Goal: Task Accomplishment & Management: Manage account settings

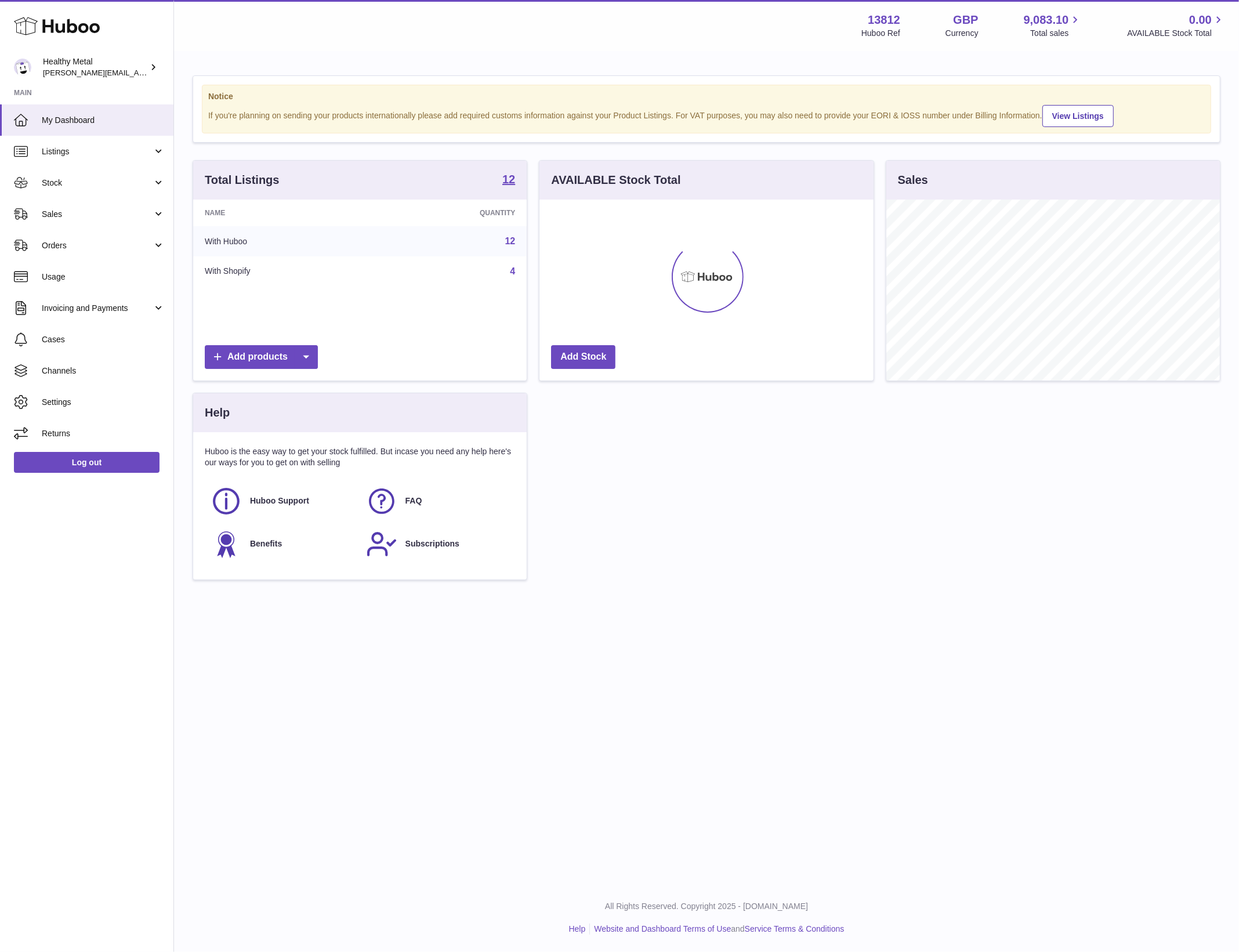
scroll to position [181, 333]
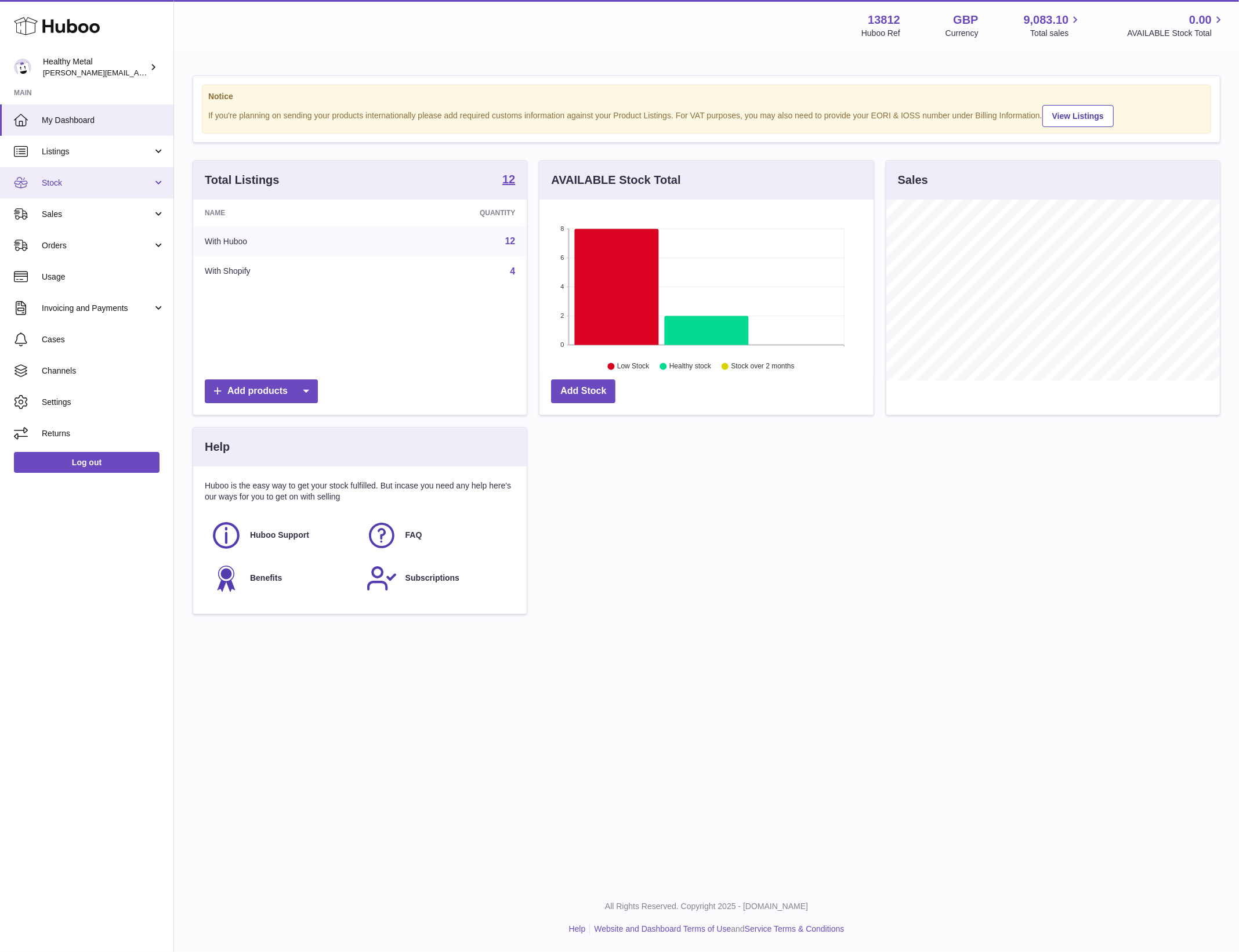
click at [152, 183] on span "Stock" at bounding box center [97, 183] width 111 height 11
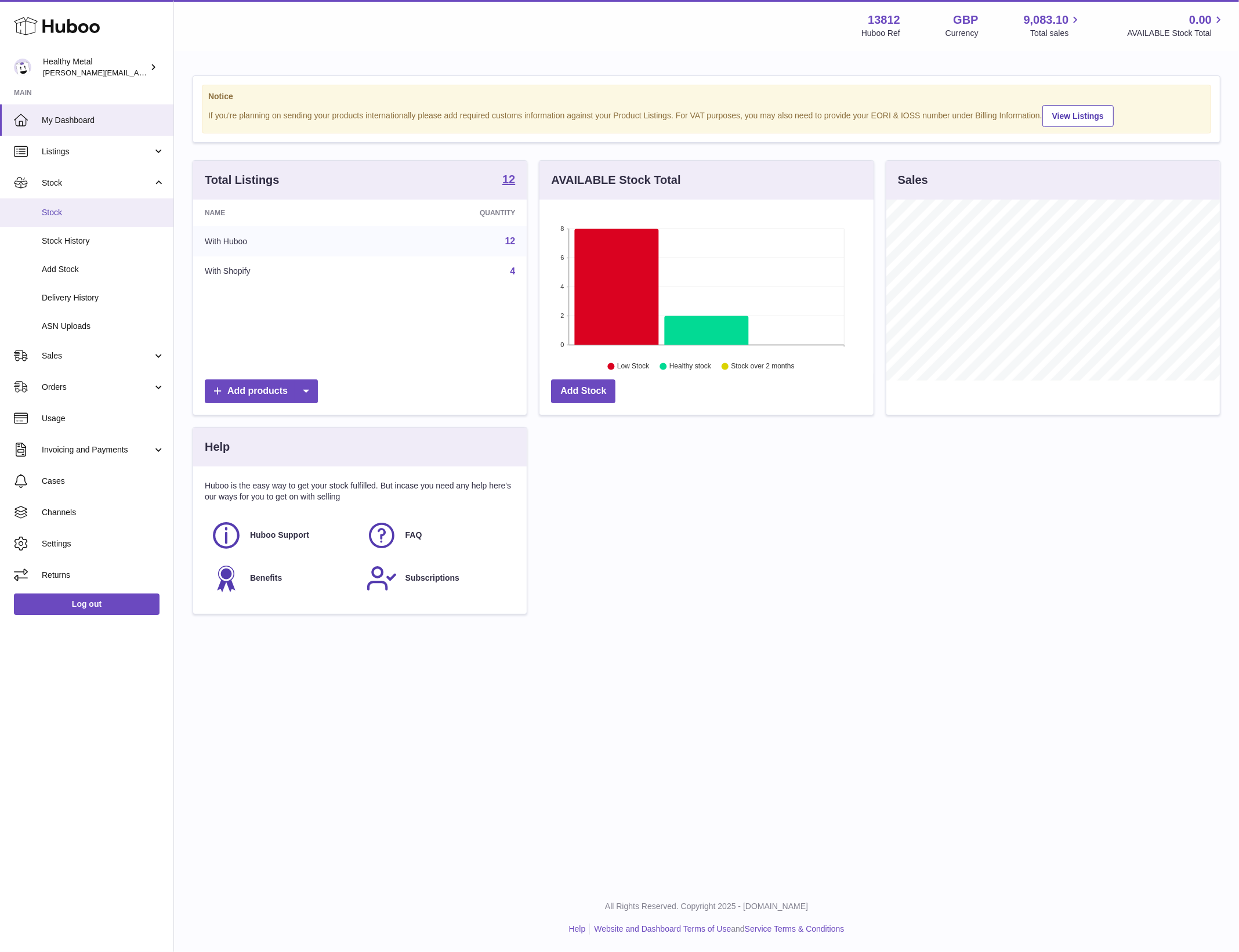
click at [87, 223] on link "Stock" at bounding box center [87, 212] width 174 height 28
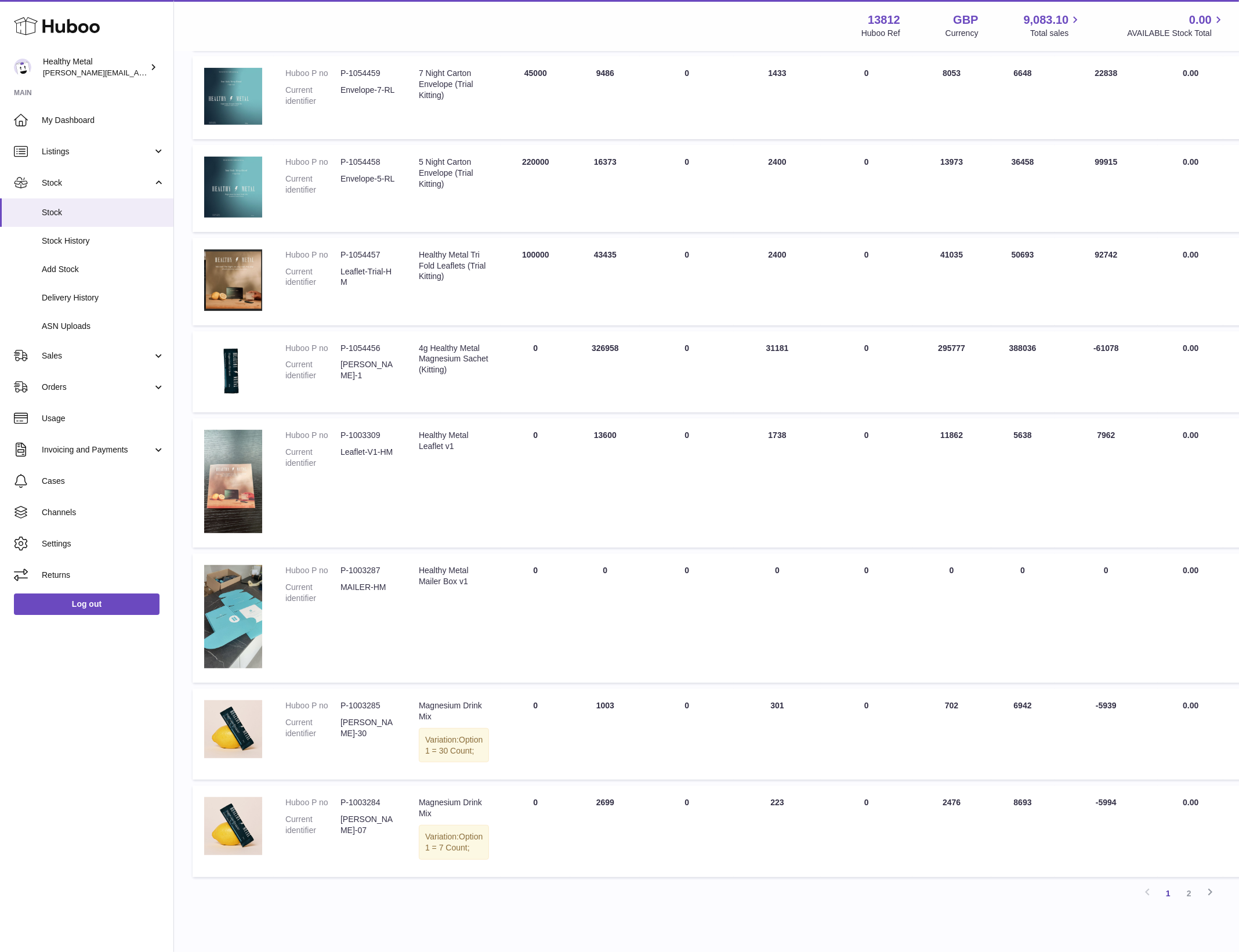
scroll to position [391, 0]
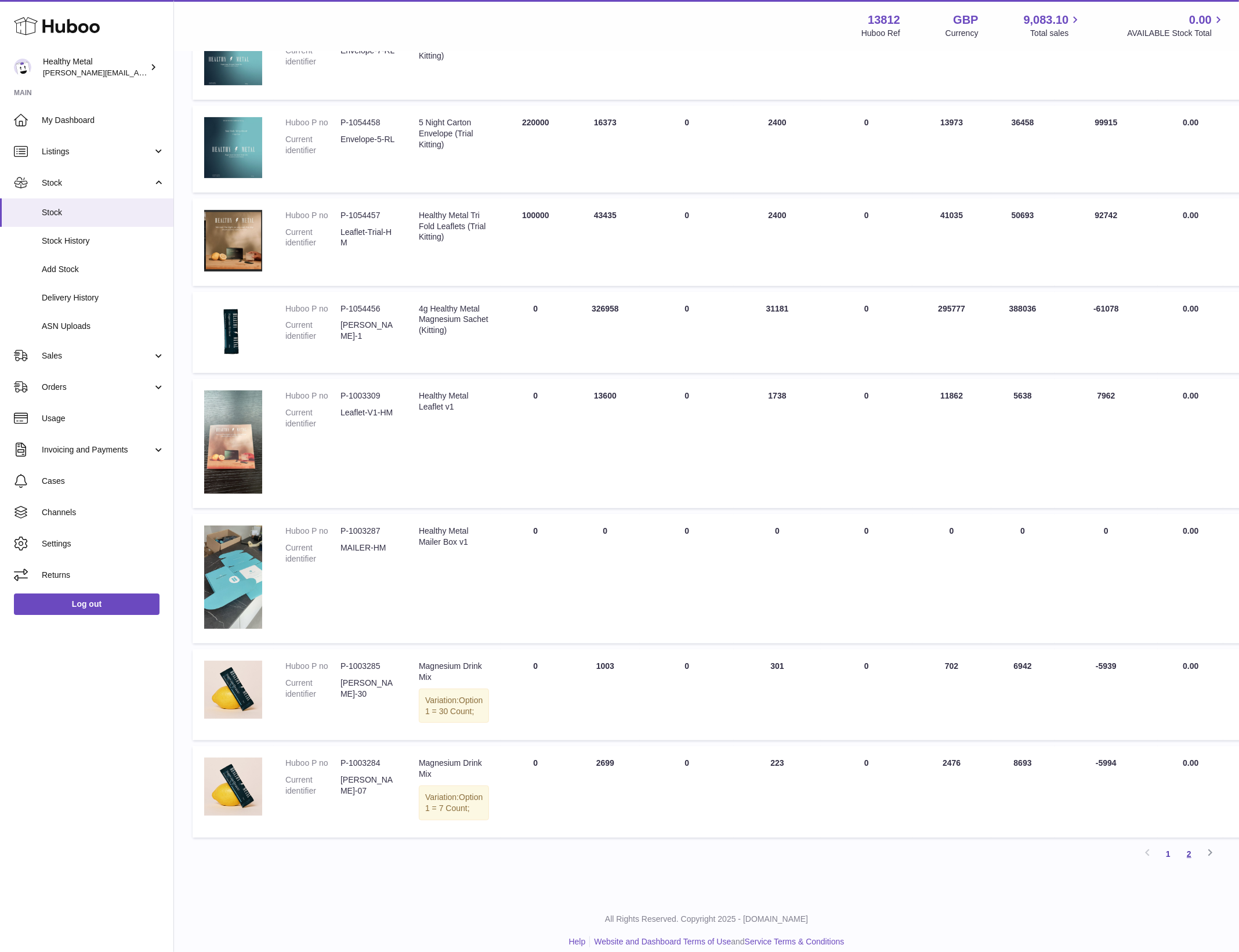
click at [1192, 864] on link "2" at bounding box center [1189, 854] width 21 height 21
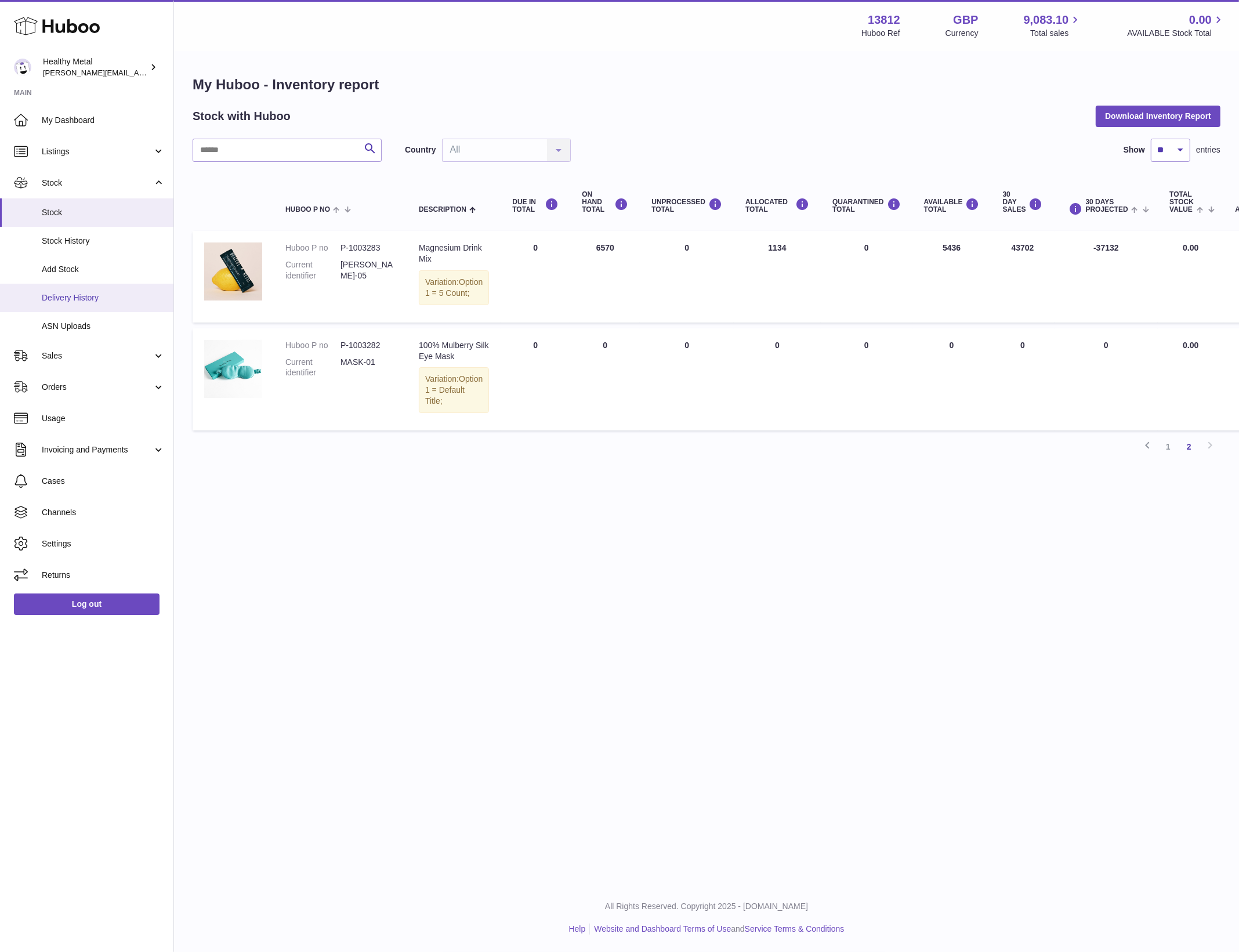
click at [114, 292] on span "Delivery History" at bounding box center [104, 297] width 123 height 11
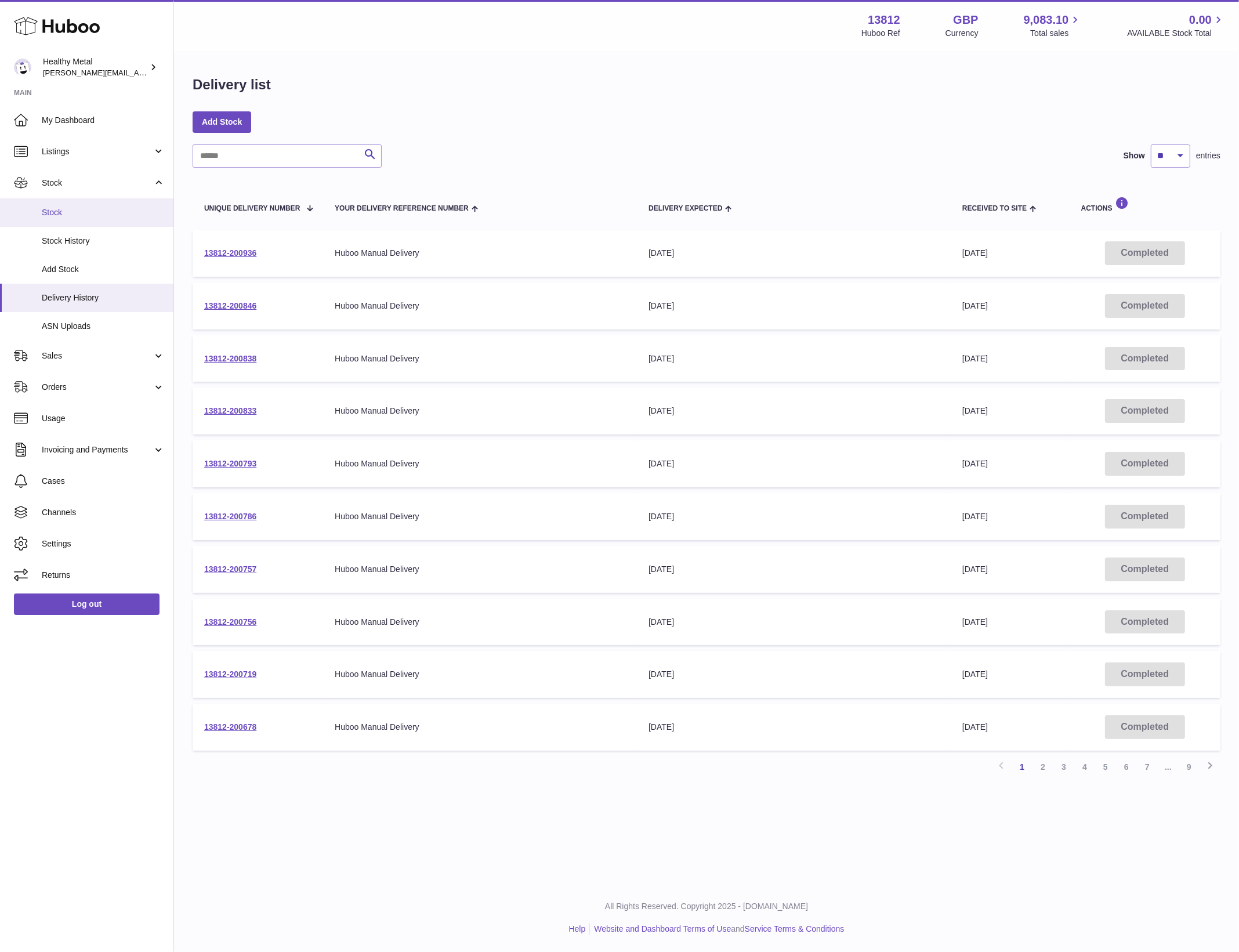
click at [69, 211] on span "Stock" at bounding box center [104, 212] width 123 height 11
